Goal: Leave review/rating: Leave review/rating

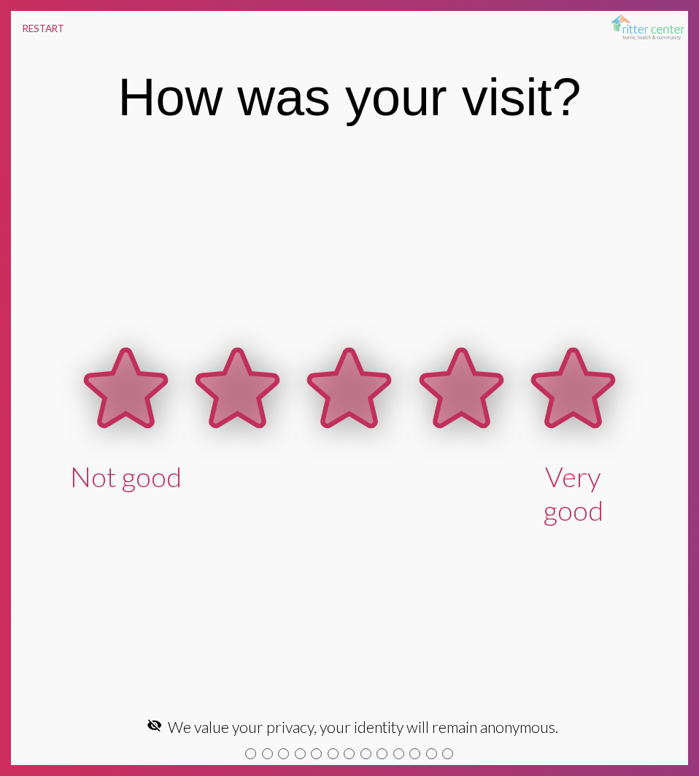
click at [576, 399] on icon at bounding box center [573, 387] width 80 height 76
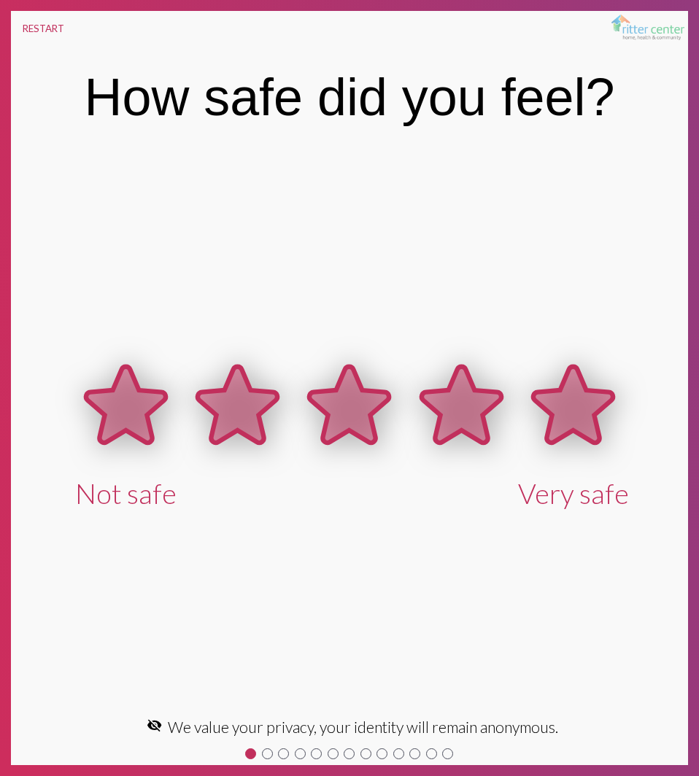
click at [577, 400] on icon at bounding box center [573, 404] width 80 height 76
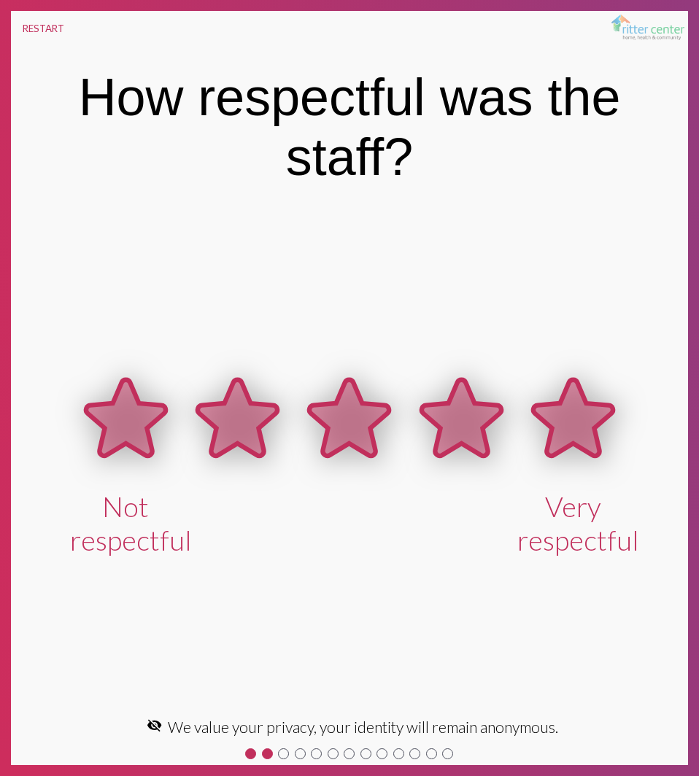
click at [577, 399] on icon at bounding box center [573, 417] width 80 height 76
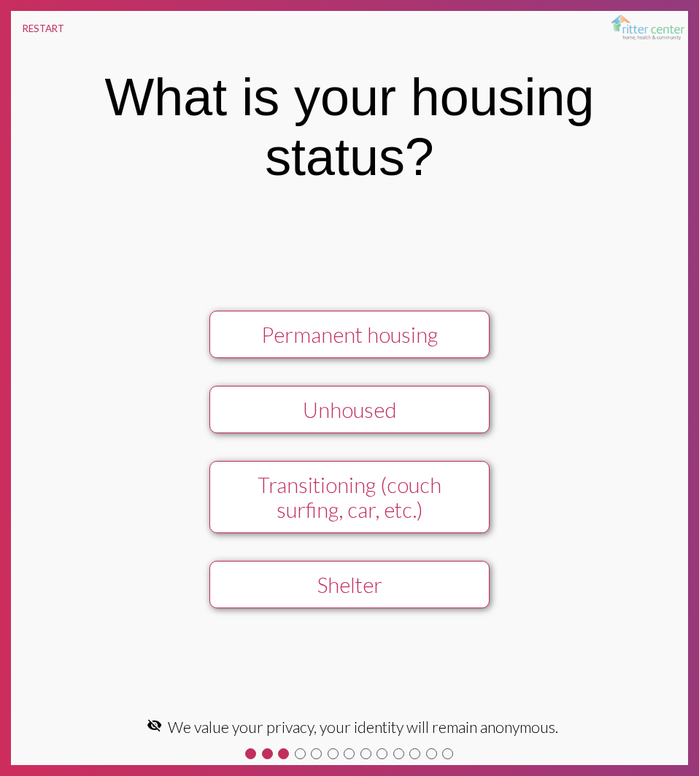
click at [451, 340] on div "Permanent housing" at bounding box center [350, 334] width 250 height 25
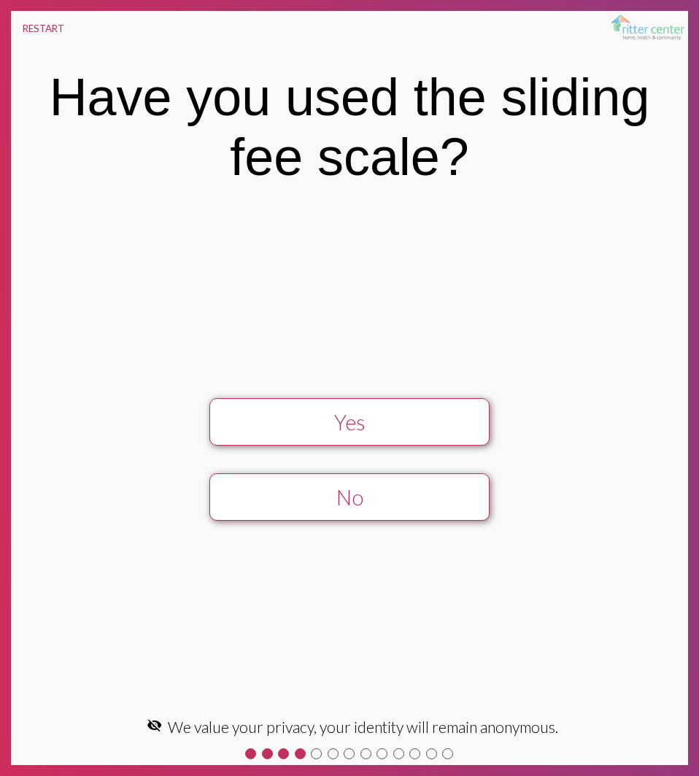
click at [395, 500] on div "No" at bounding box center [350, 497] width 250 height 25
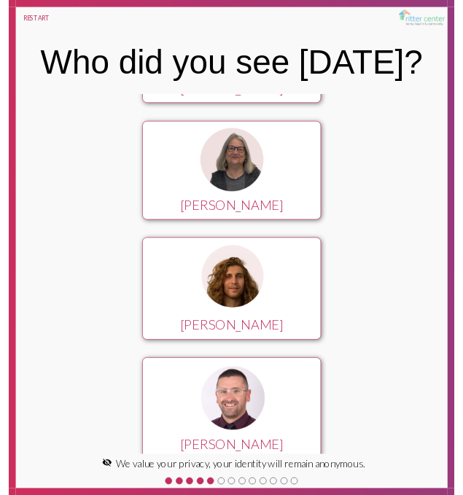
scroll to position [767, 0]
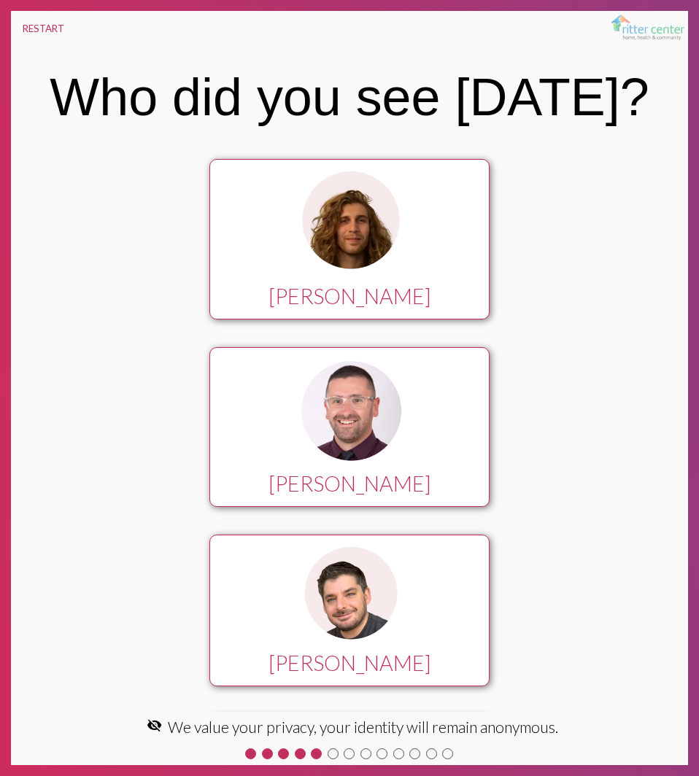
click at [417, 379] on div at bounding box center [350, 415] width 250 height 112
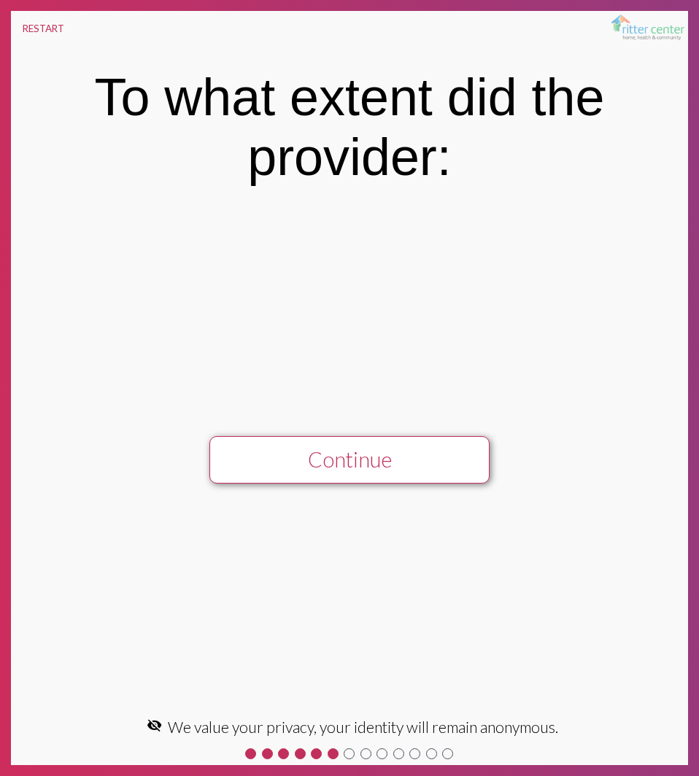
click at [361, 465] on button "Continue" at bounding box center [348, 459] width 279 height 47
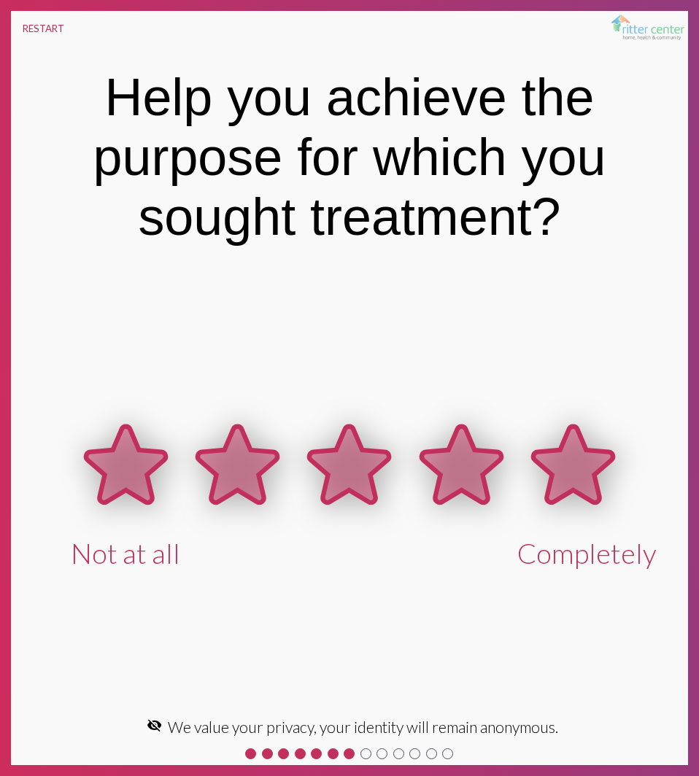
click at [549, 488] on icon at bounding box center [573, 464] width 80 height 76
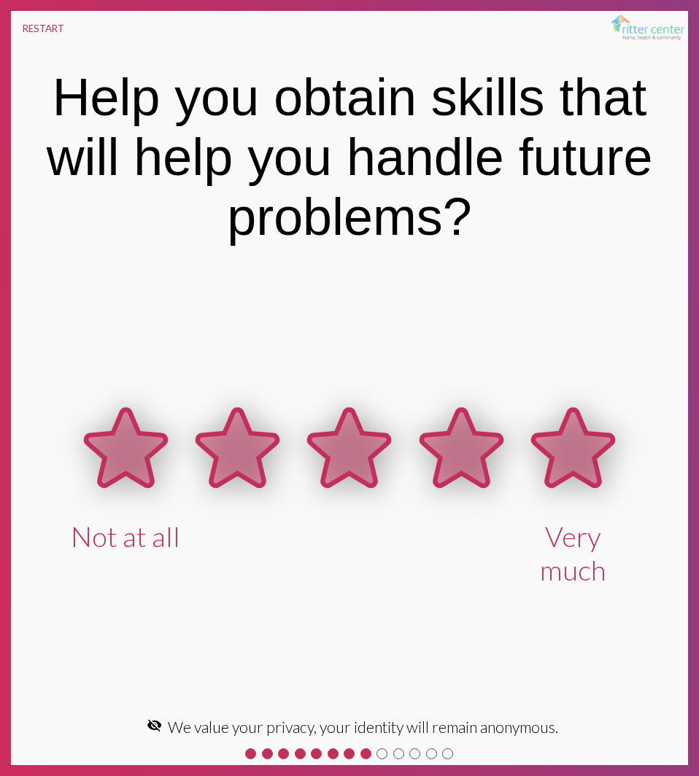
click at [559, 474] on icon at bounding box center [573, 447] width 80 height 76
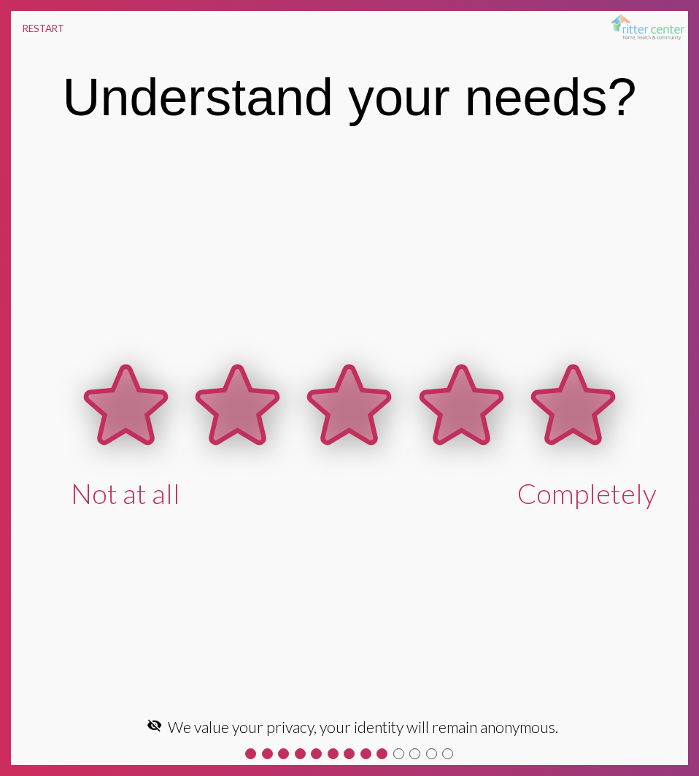
click at [557, 434] on icon at bounding box center [573, 404] width 80 height 76
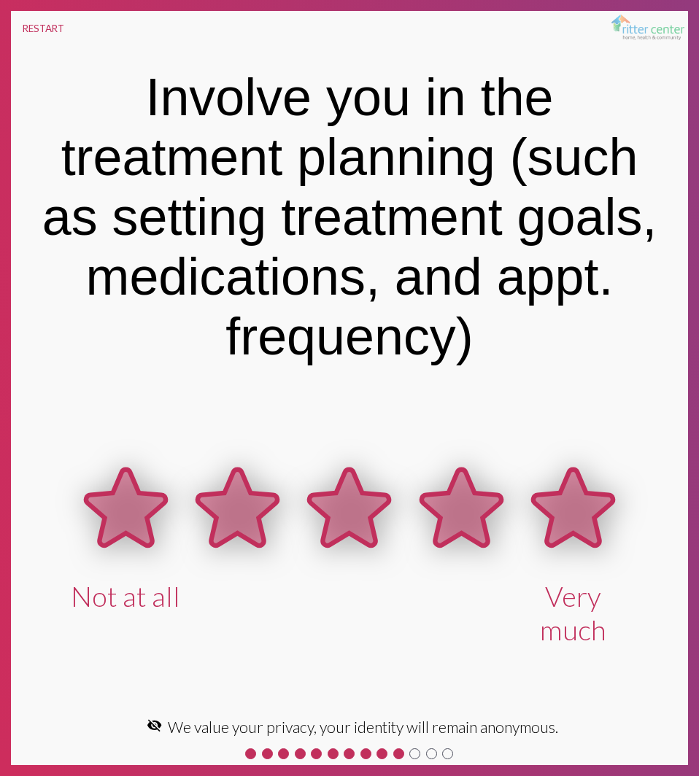
click at [573, 497] on icon at bounding box center [573, 507] width 80 height 76
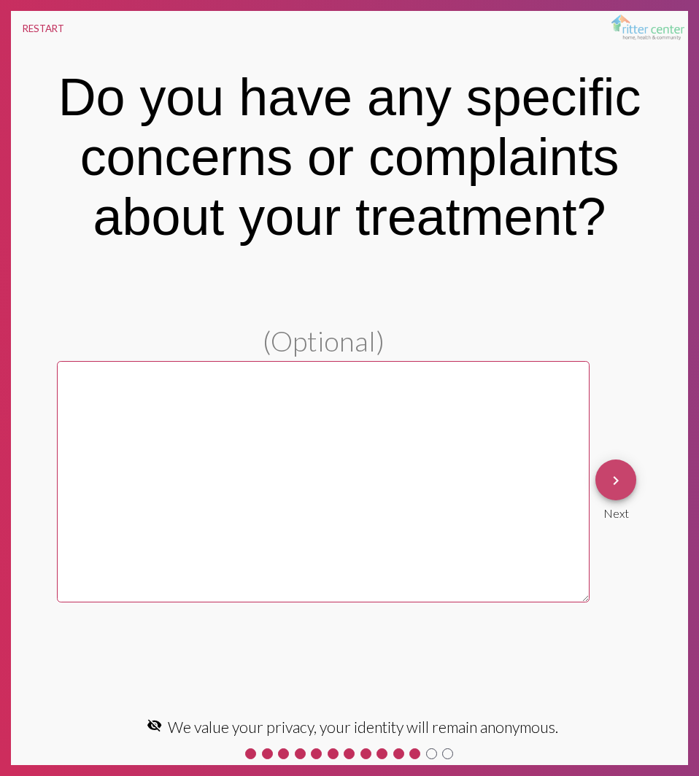
click at [608, 482] on mat-icon "keyboard_arrow_right" at bounding box center [616, 481] width 18 height 18
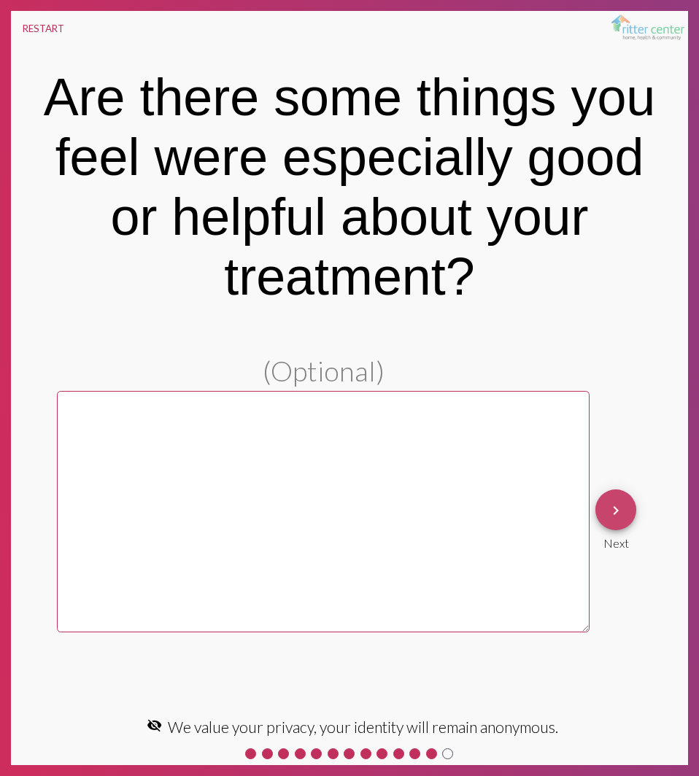
click at [611, 508] on mat-icon "keyboard_arrow_right" at bounding box center [616, 511] width 18 height 18
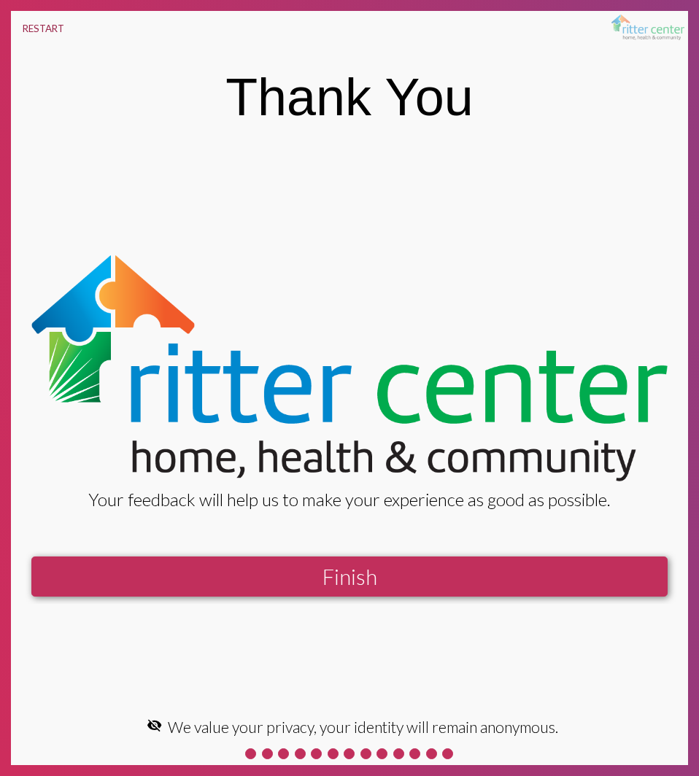
click at [42, 25] on button "RESTART" at bounding box center [43, 28] width 65 height 35
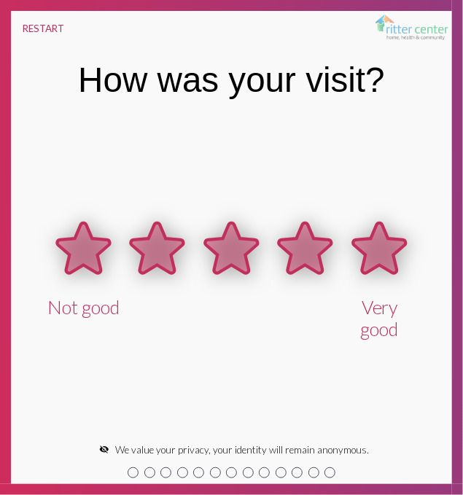
click at [376, 241] on icon at bounding box center [379, 248] width 53 height 50
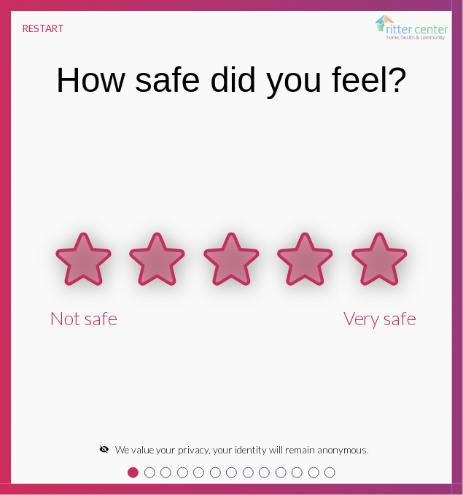
click at [387, 251] on icon at bounding box center [379, 259] width 53 height 50
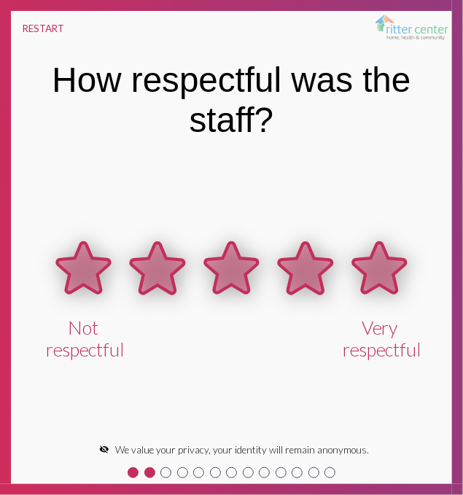
click at [387, 250] on icon at bounding box center [379, 268] width 53 height 50
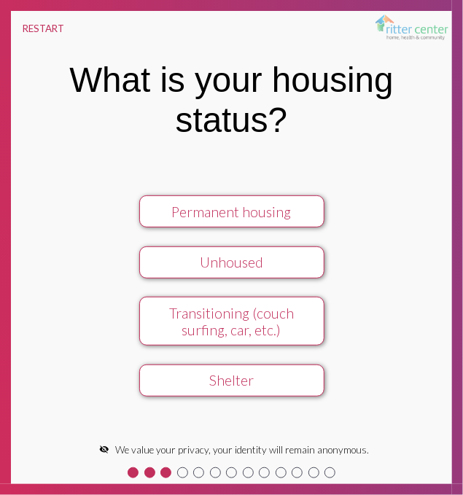
click at [278, 218] on div "Permanent housing" at bounding box center [232, 212] width 166 height 17
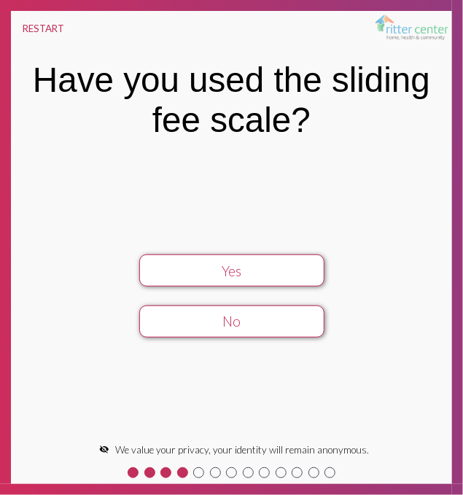
click at [279, 323] on div "No" at bounding box center [232, 321] width 166 height 17
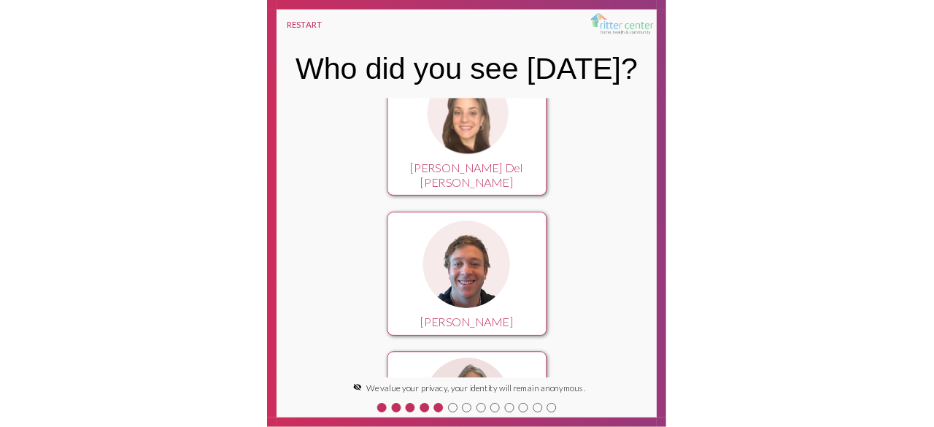
scroll to position [0, 0]
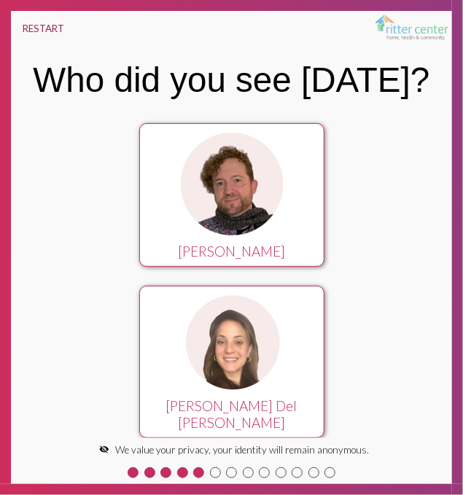
click at [43, 28] on button "RESTART" at bounding box center [43, 28] width 65 height 35
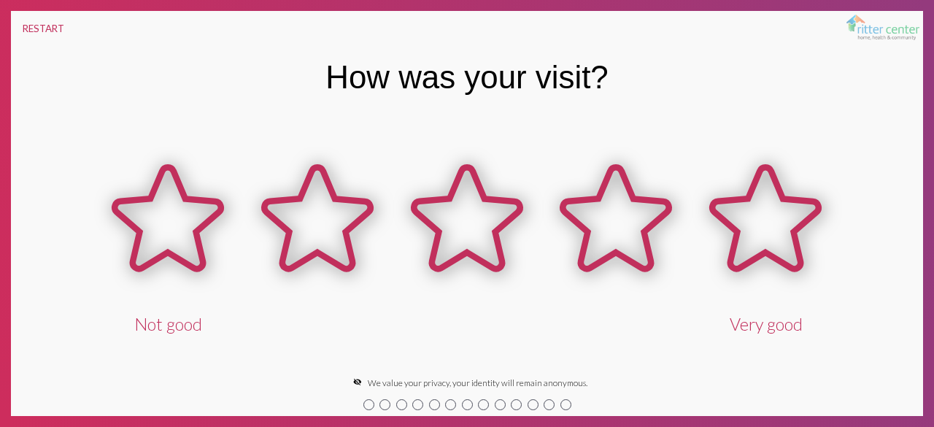
click at [698, 247] on icon at bounding box center [766, 218] width 107 height 102
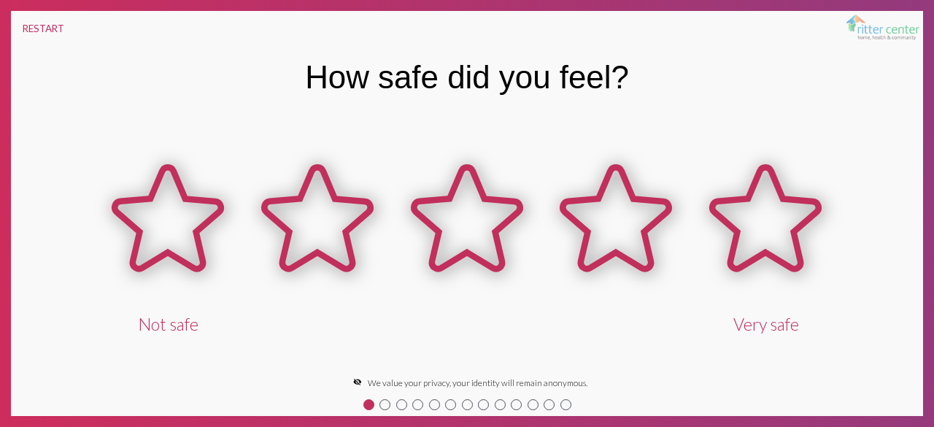
click at [698, 231] on icon at bounding box center [766, 218] width 107 height 102
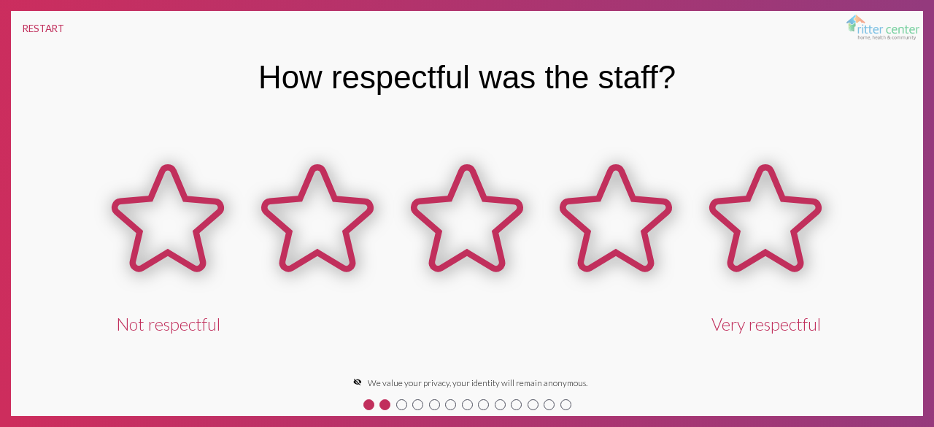
click at [698, 226] on icon at bounding box center [766, 218] width 107 height 102
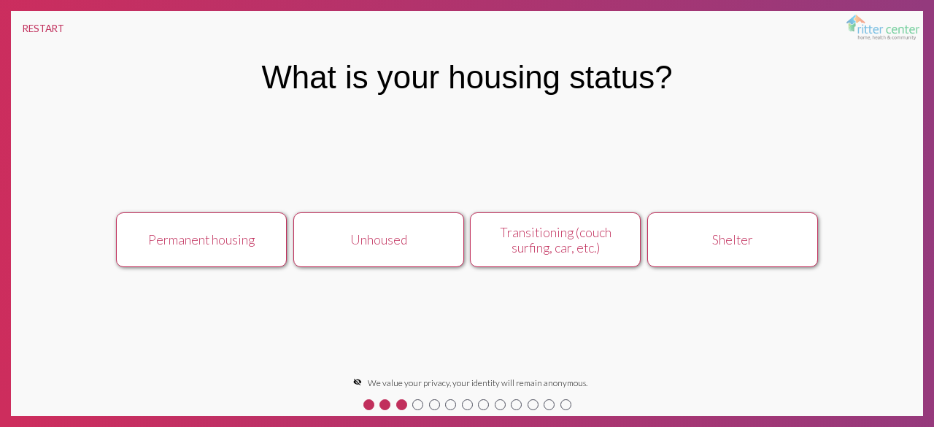
click at [244, 260] on button "Permanent housing" at bounding box center [201, 239] width 171 height 55
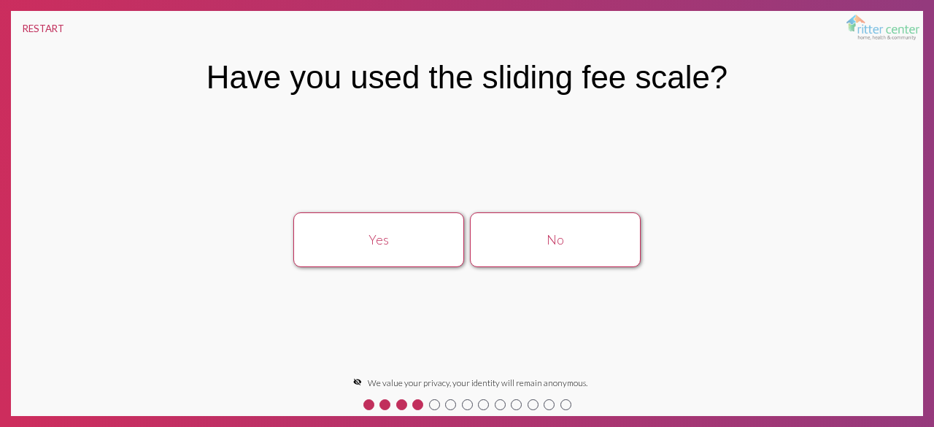
click at [557, 255] on button "No" at bounding box center [555, 239] width 171 height 55
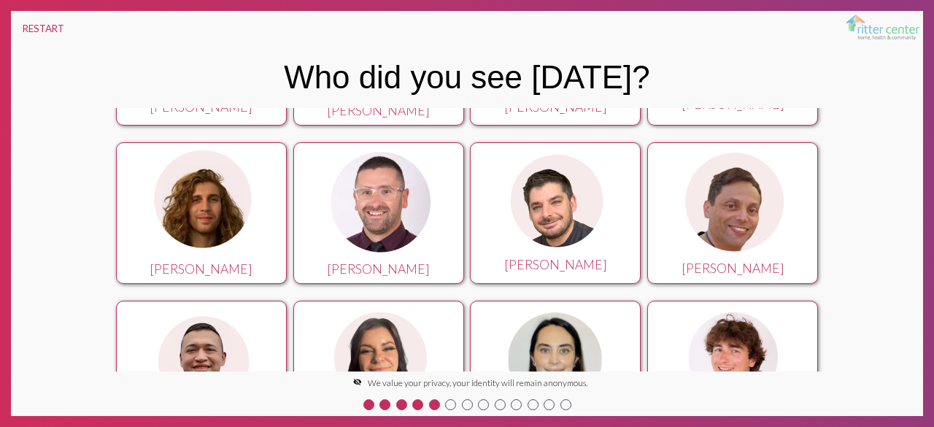
scroll to position [110, 0]
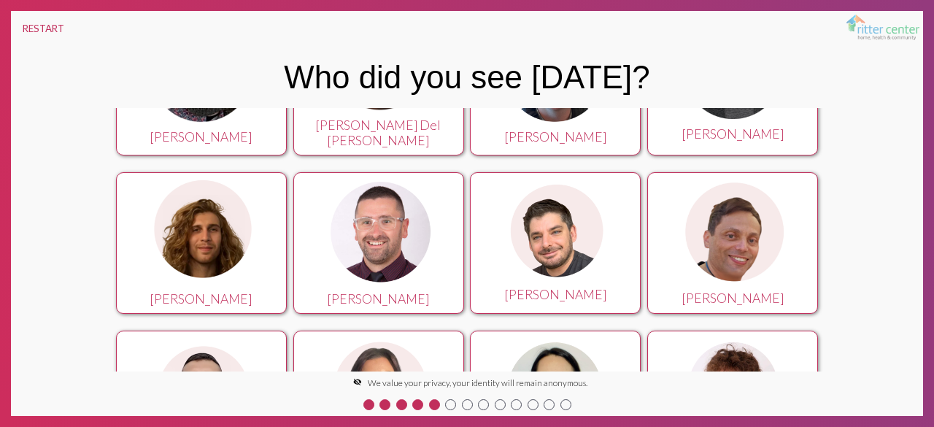
click at [222, 261] on img at bounding box center [201, 233] width 109 height 109
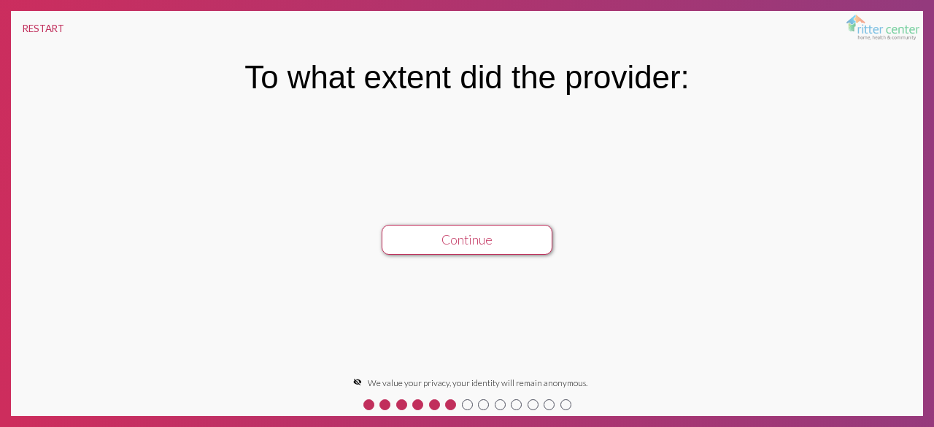
click at [480, 248] on button "Continue" at bounding box center [467, 240] width 171 height 30
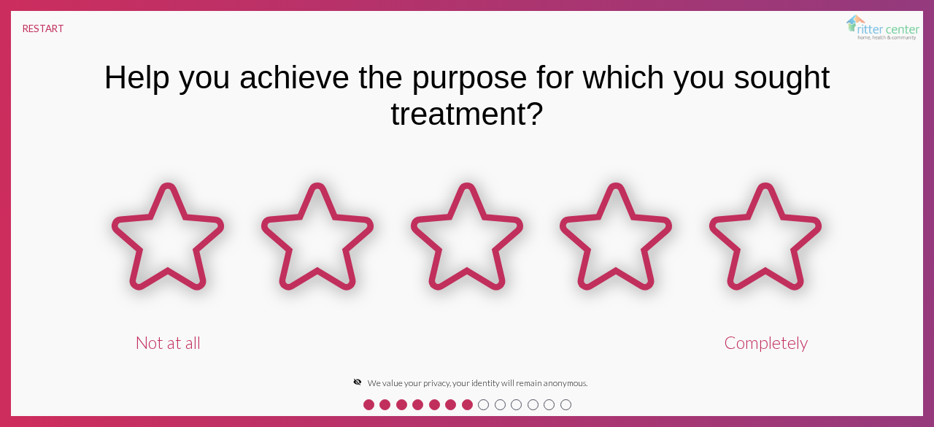
click at [196, 258] on icon at bounding box center [168, 236] width 107 height 102
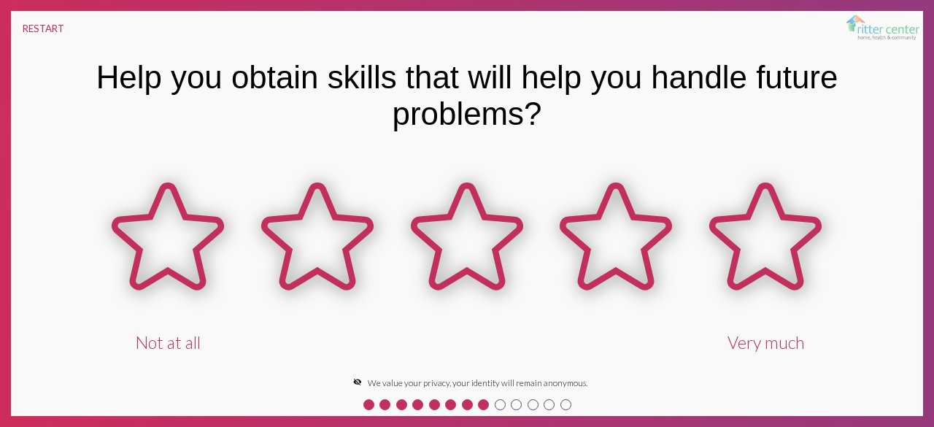
click at [160, 246] on icon at bounding box center [168, 236] width 107 height 102
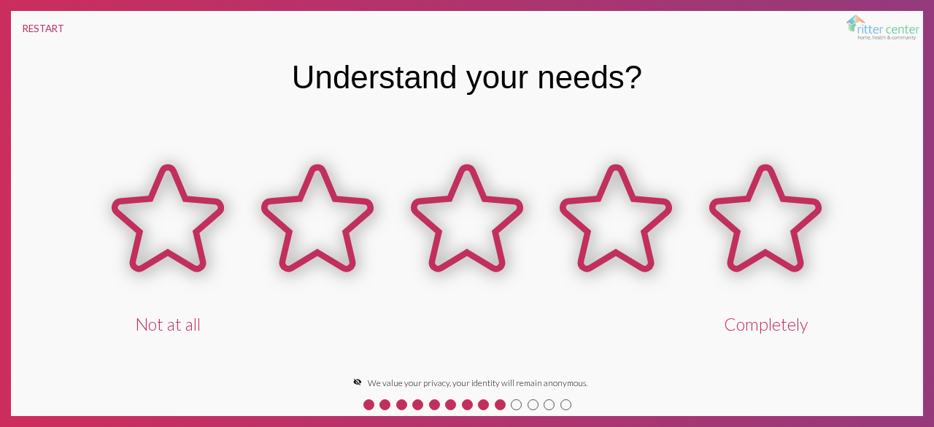
click at [188, 243] on icon at bounding box center [168, 218] width 107 height 102
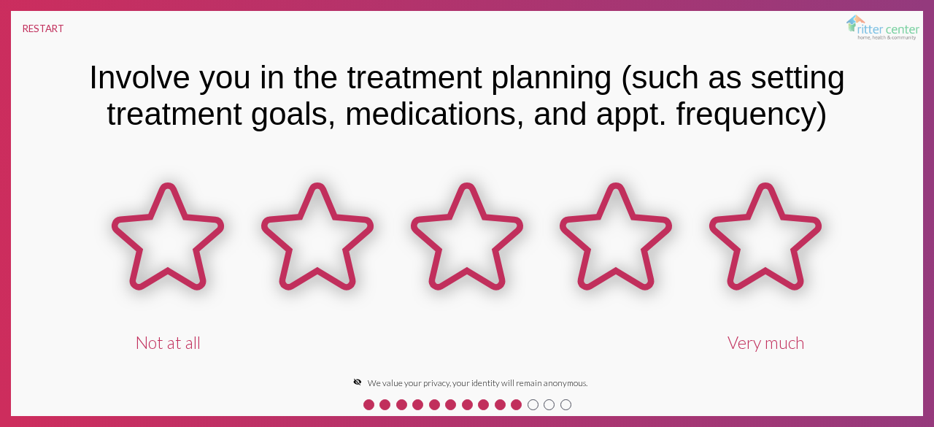
click at [182, 255] on icon at bounding box center [168, 236] width 107 height 102
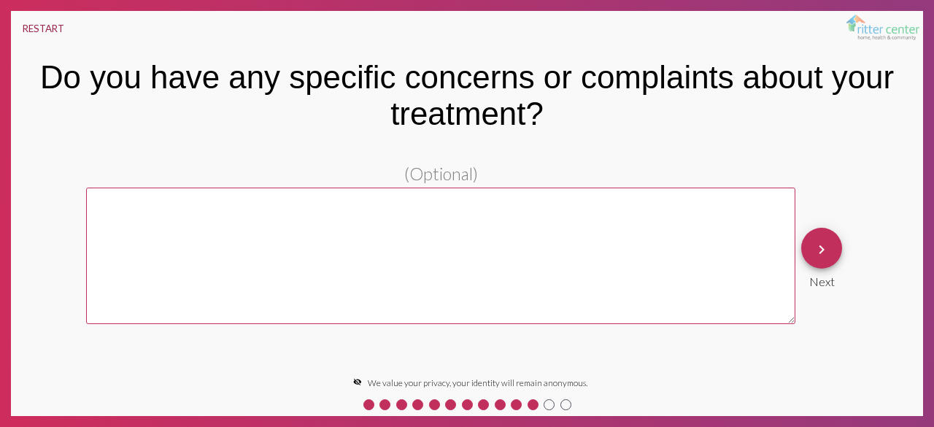
click at [60, 36] on button "RESTART" at bounding box center [43, 28] width 65 height 35
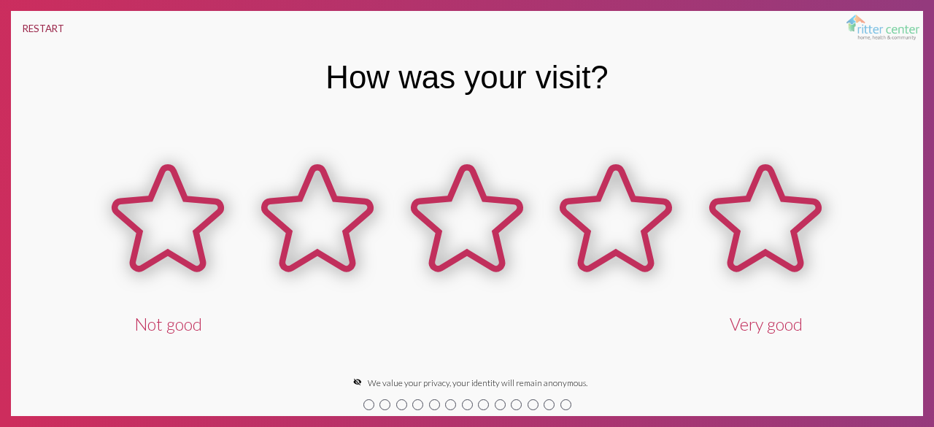
click at [698, 233] on icon at bounding box center [766, 218] width 107 height 102
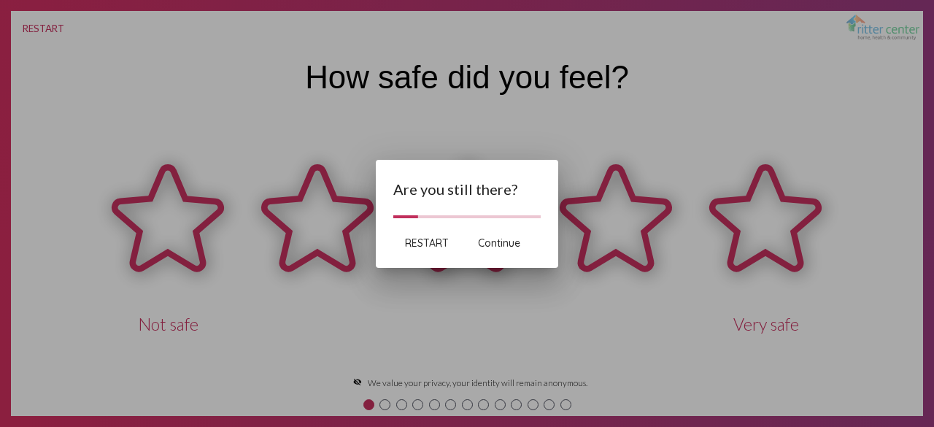
click at [490, 244] on span "Continue" at bounding box center [499, 242] width 42 height 13
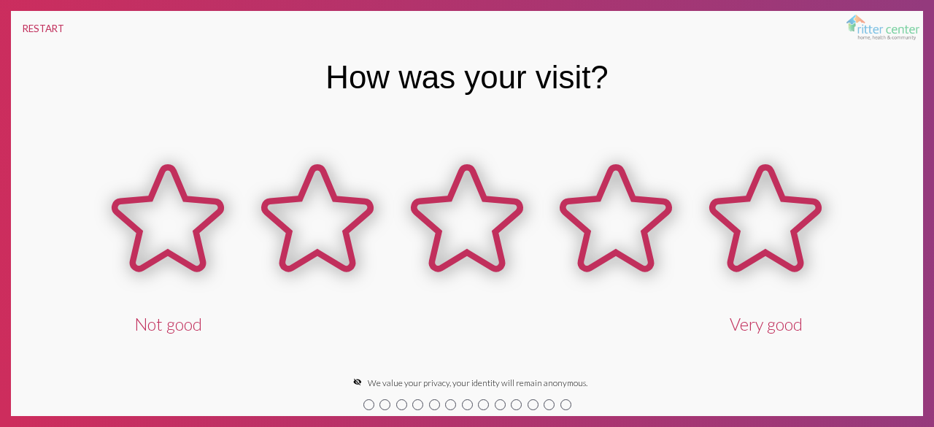
click at [698, 241] on icon at bounding box center [766, 218] width 107 height 102
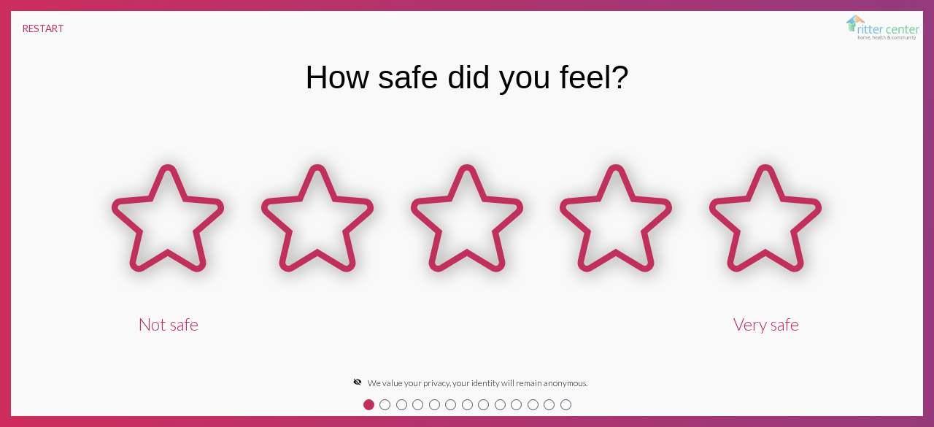
click at [698, 224] on icon at bounding box center [766, 218] width 107 height 102
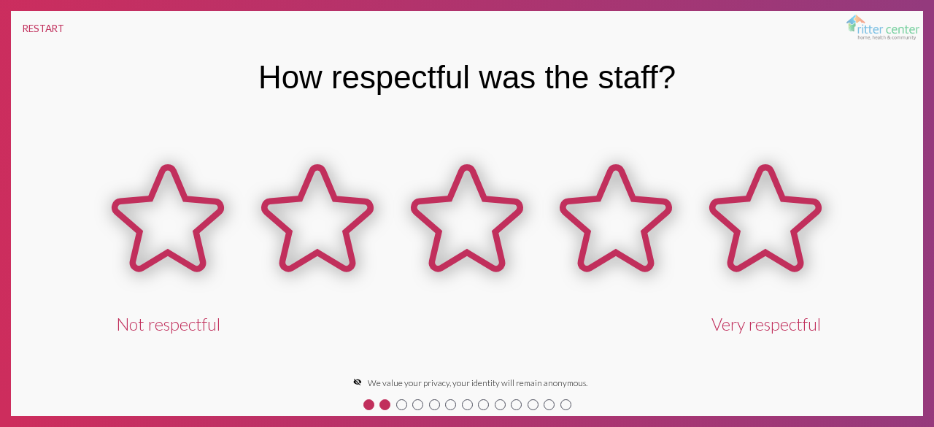
click at [698, 223] on icon at bounding box center [766, 218] width 107 height 102
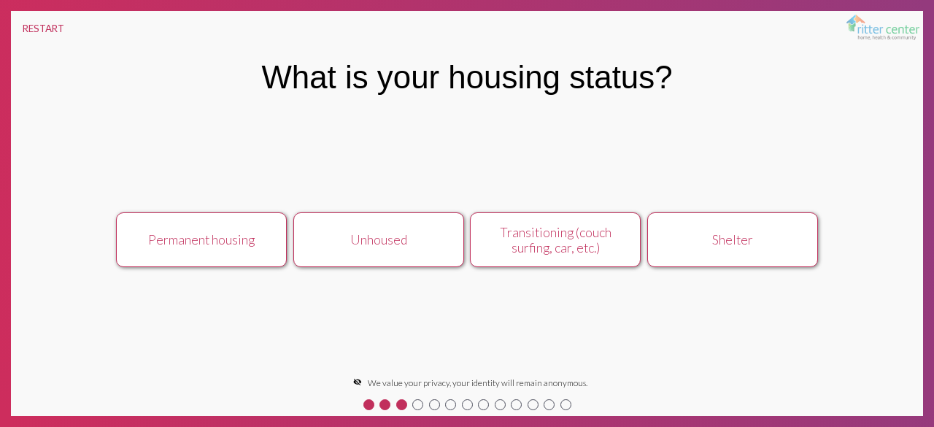
click at [175, 239] on div "Permanent housing" at bounding box center [201, 239] width 152 height 15
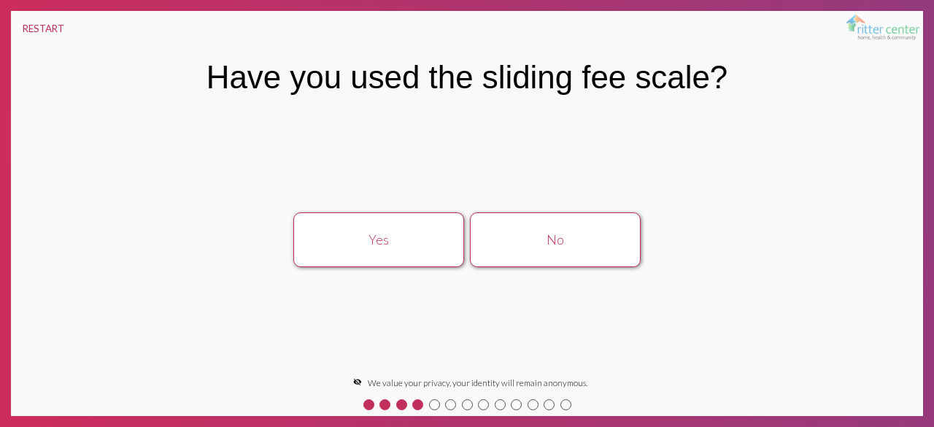
click at [570, 251] on button "No" at bounding box center [555, 239] width 171 height 55
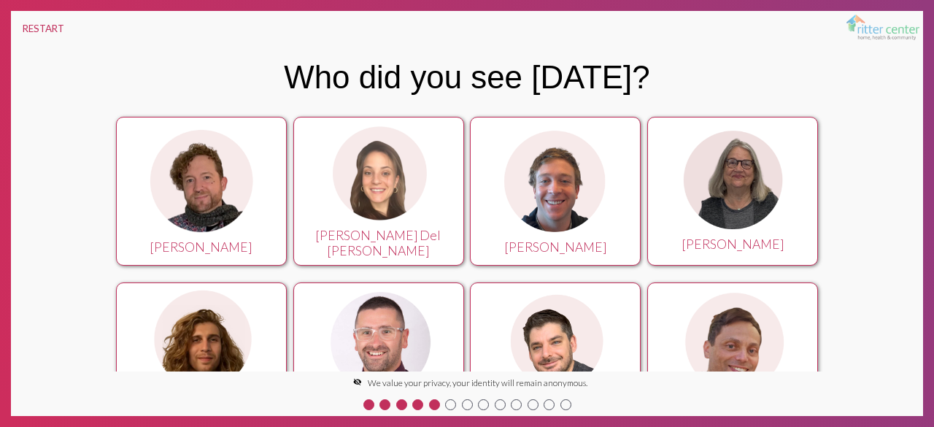
click at [698, 212] on div "[PERSON_NAME] [PERSON_NAME] Del [PERSON_NAME] [PERSON_NAME] [PERSON_NAME] [PERS…" at bounding box center [467, 239] width 762 height 263
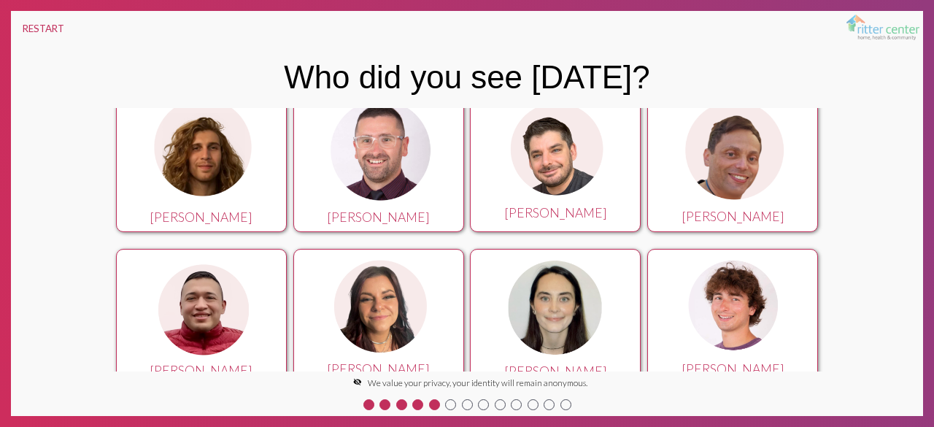
scroll to position [198, 0]
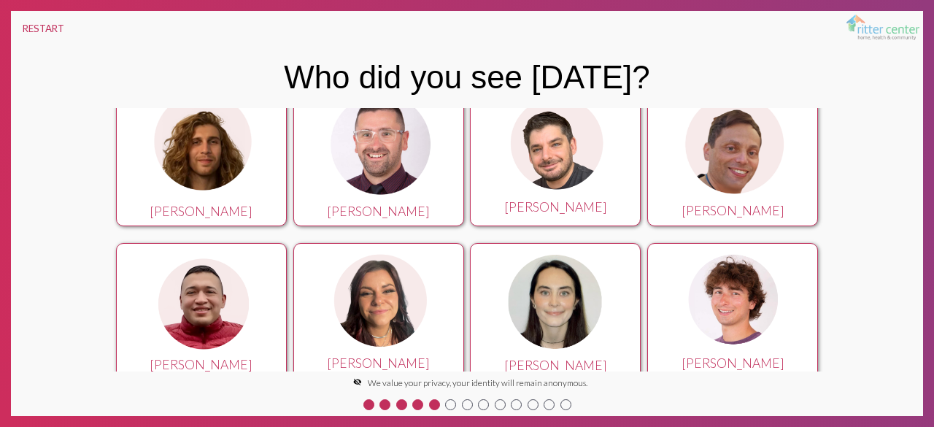
click at [182, 309] on img at bounding box center [201, 302] width 109 height 103
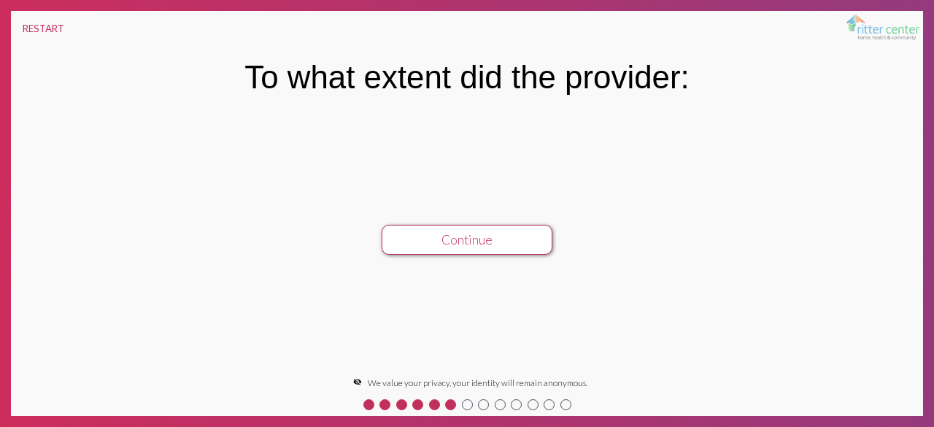
click at [414, 251] on button "Continue" at bounding box center [467, 240] width 171 height 30
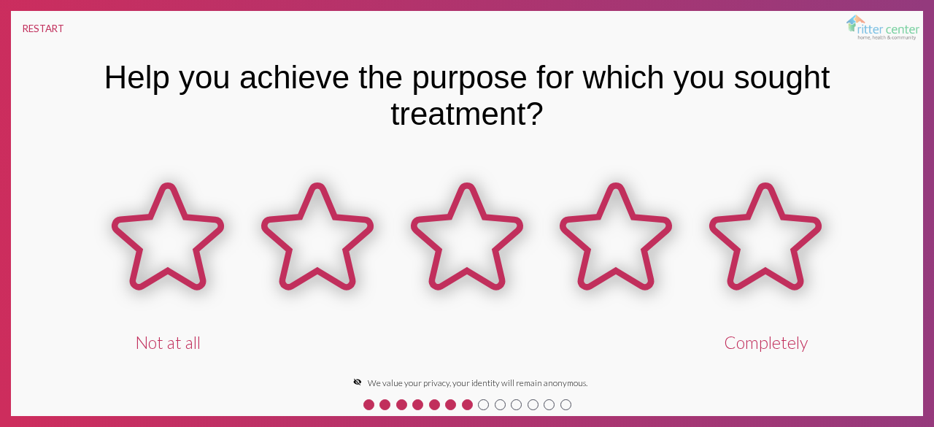
click at [175, 260] on icon at bounding box center [168, 236] width 107 height 102
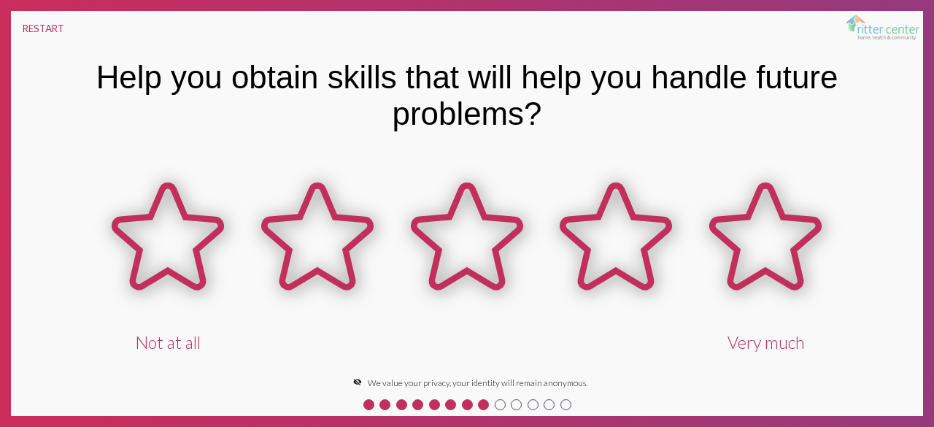
click at [174, 258] on icon at bounding box center [168, 236] width 107 height 102
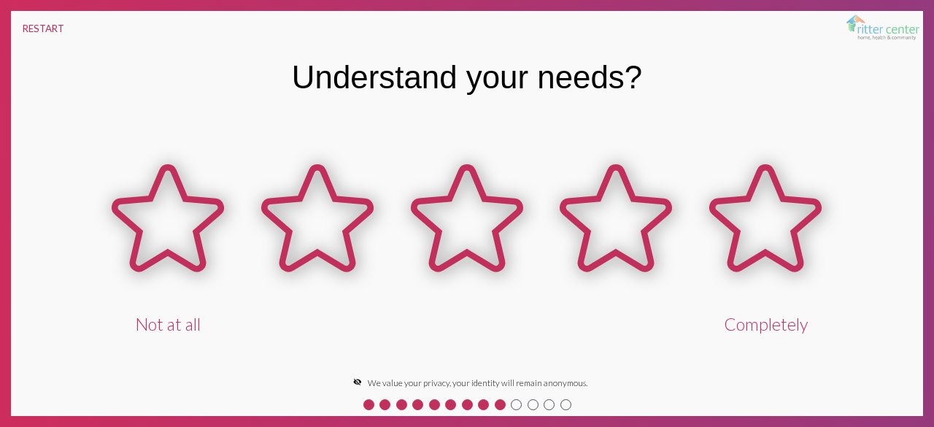
click at [48, 31] on button "RESTART" at bounding box center [43, 28] width 65 height 35
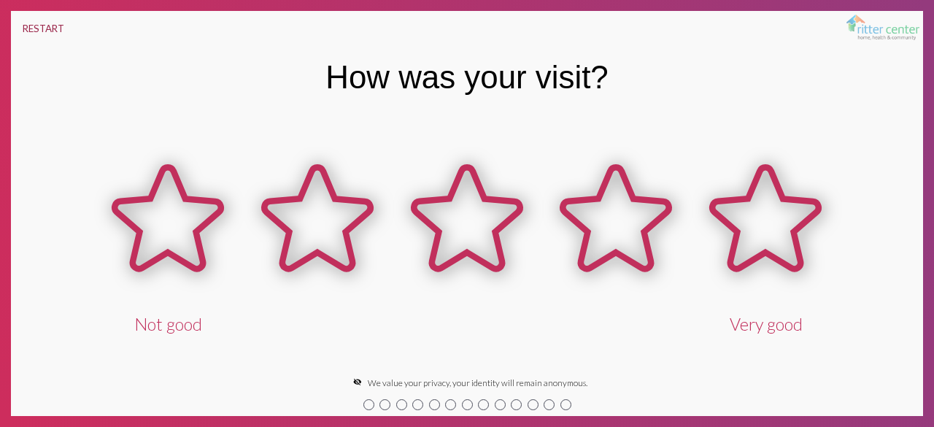
click at [43, 40] on button "RESTART" at bounding box center [43, 28] width 65 height 35
click at [49, 29] on button "RESTART" at bounding box center [43, 28] width 65 height 35
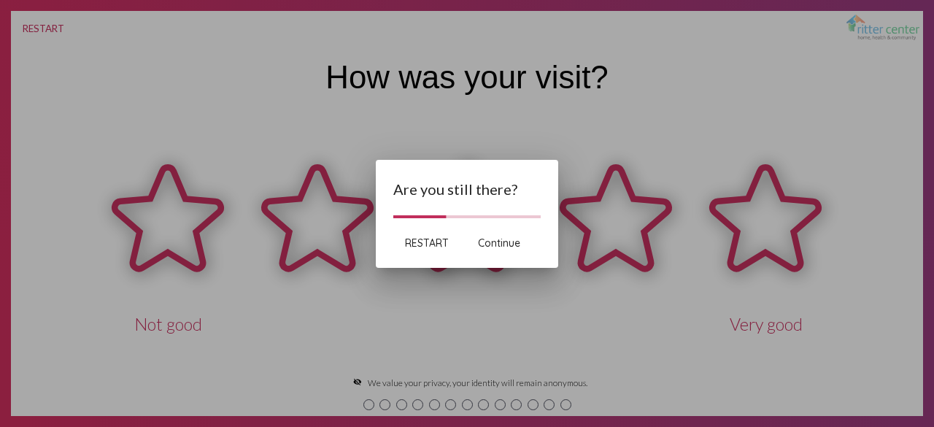
click at [497, 241] on span "Continue" at bounding box center [499, 242] width 42 height 13
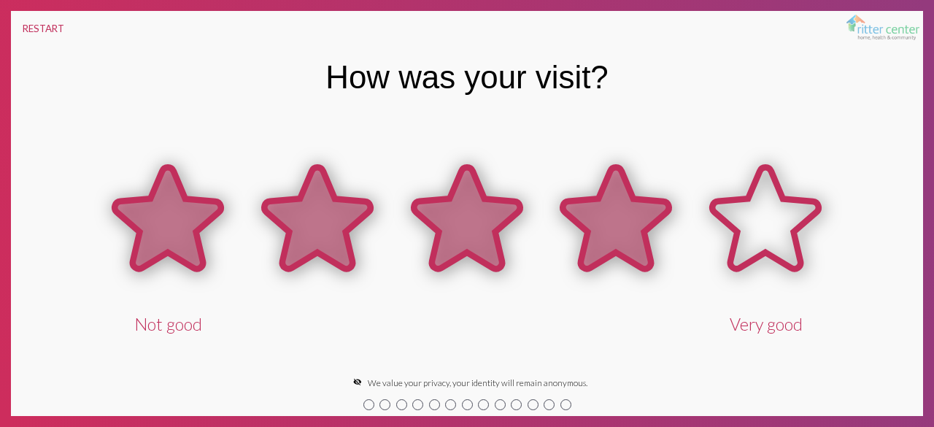
click at [566, 328] on div at bounding box center [616, 240] width 150 height 190
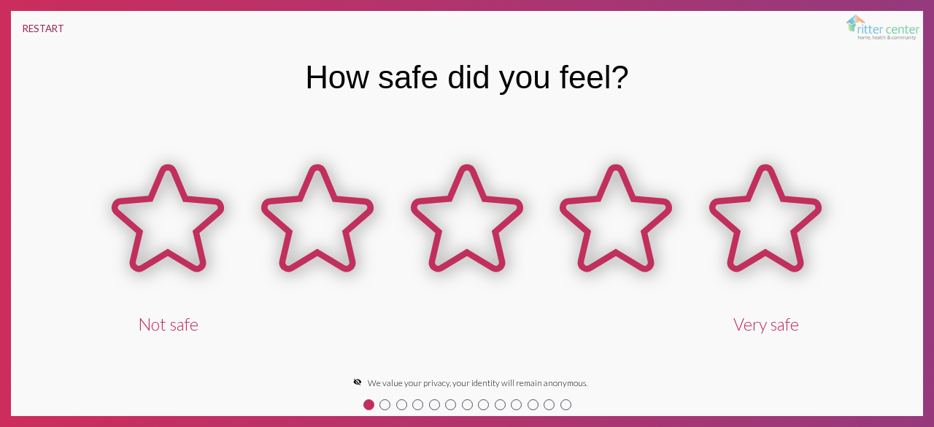
click at [38, 28] on button "RESTART" at bounding box center [43, 28] width 65 height 35
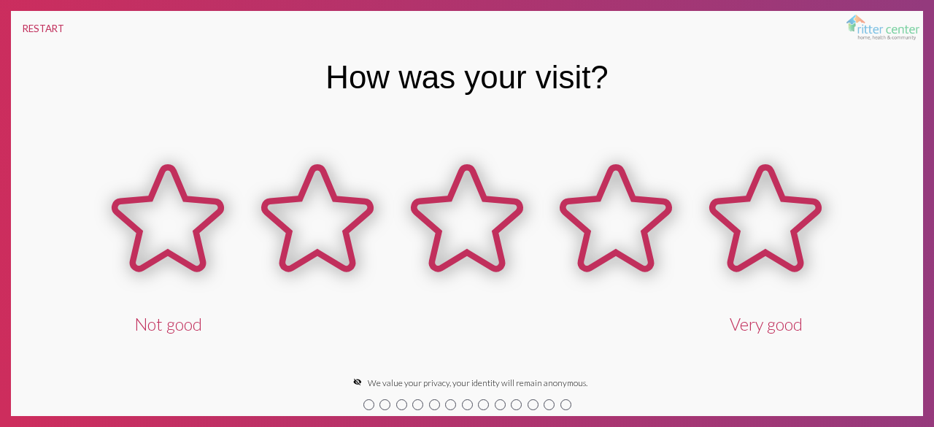
click at [698, 236] on icon at bounding box center [766, 218] width 107 height 102
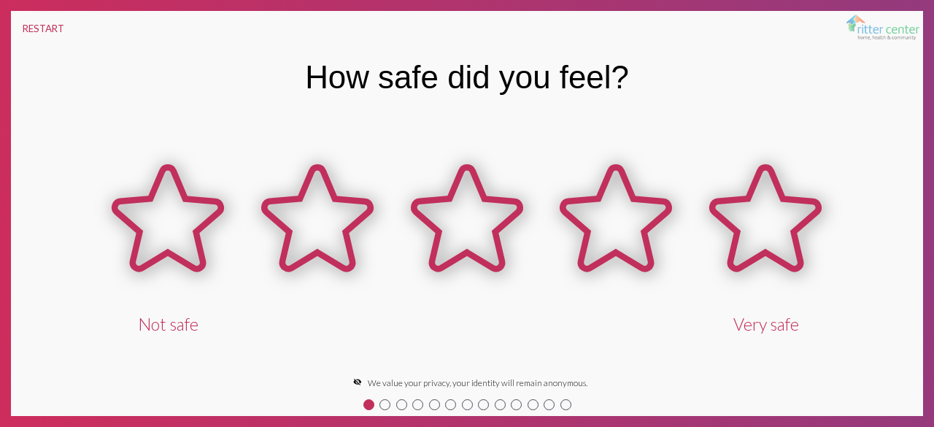
click at [698, 218] on icon at bounding box center [766, 218] width 107 height 102
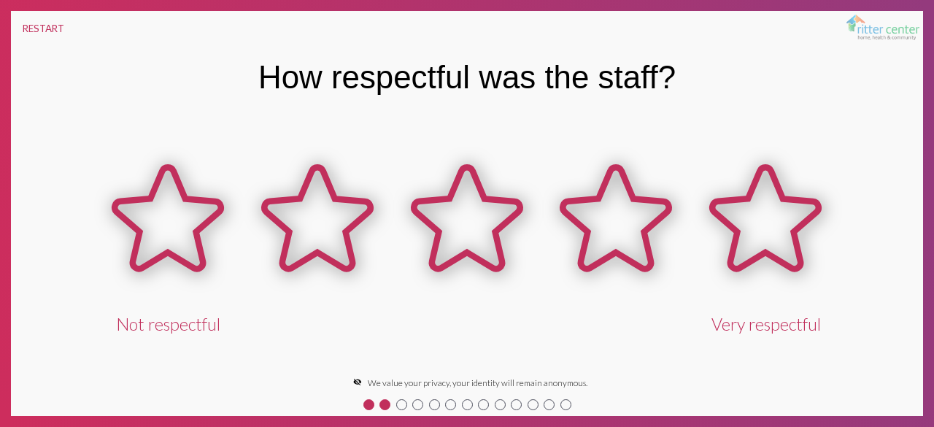
click at [698, 235] on icon at bounding box center [766, 218] width 107 height 102
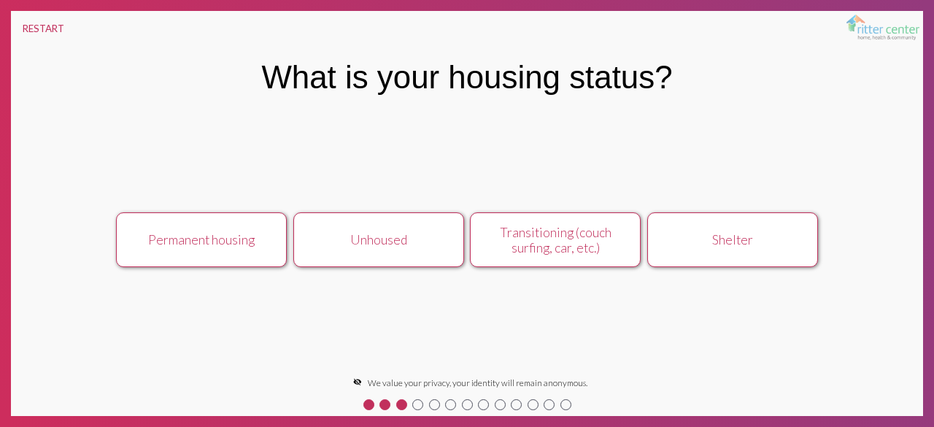
click at [150, 249] on button "Permanent housing" at bounding box center [201, 239] width 171 height 55
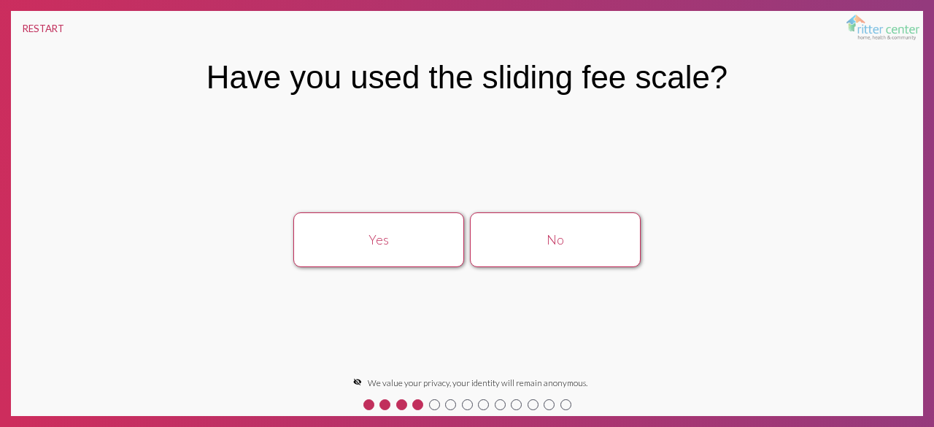
click at [602, 243] on div "No" at bounding box center [555, 239] width 152 height 15
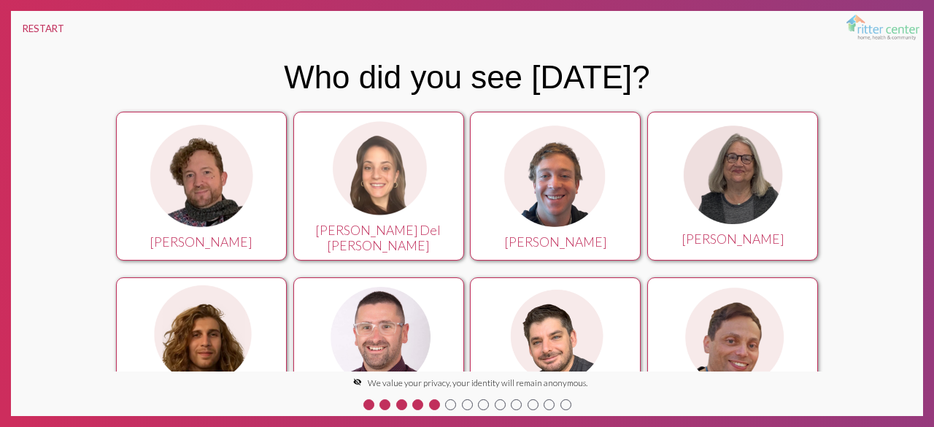
scroll to position [0, 0]
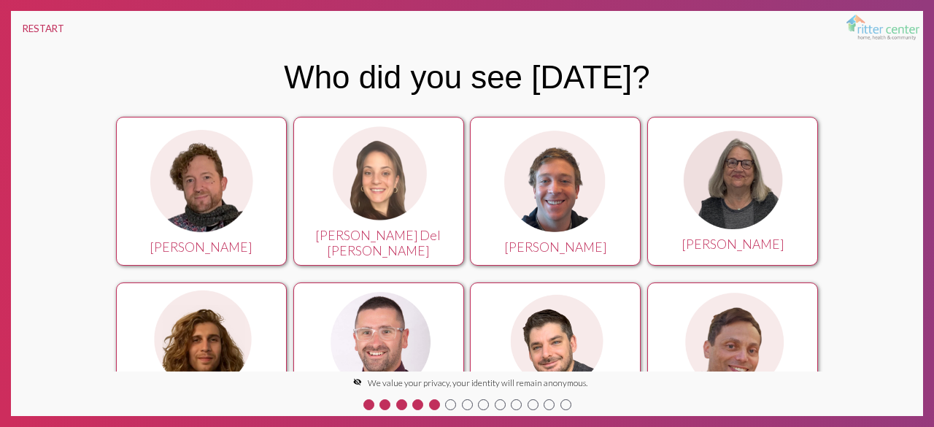
click at [325, 325] on img at bounding box center [378, 344] width 109 height 108
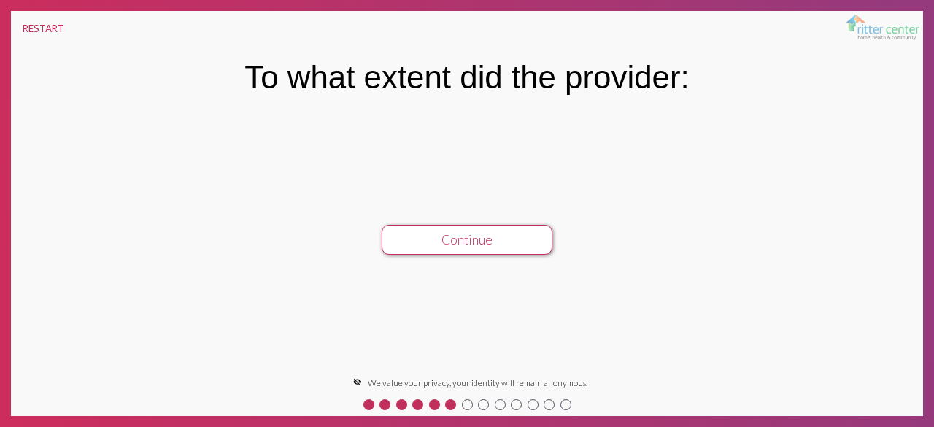
click at [29, 33] on button "RESTART" at bounding box center [43, 28] width 65 height 35
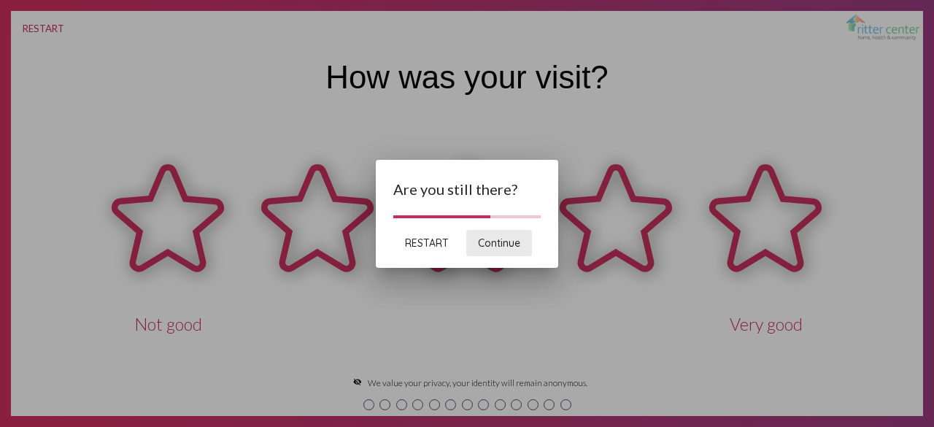
click at [505, 248] on span "Continue" at bounding box center [499, 242] width 42 height 13
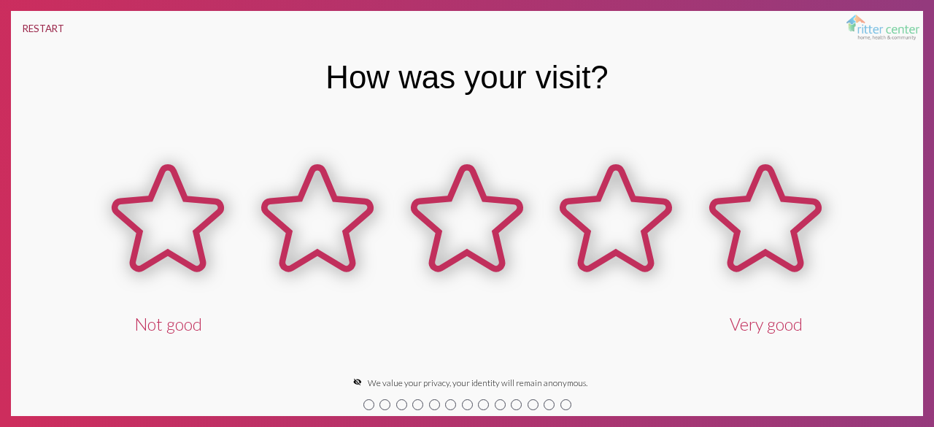
click at [42, 32] on button "RESTART" at bounding box center [43, 28] width 65 height 35
click at [42, 24] on button "RESTART" at bounding box center [43, 28] width 65 height 35
